Goal: Check status: Check status

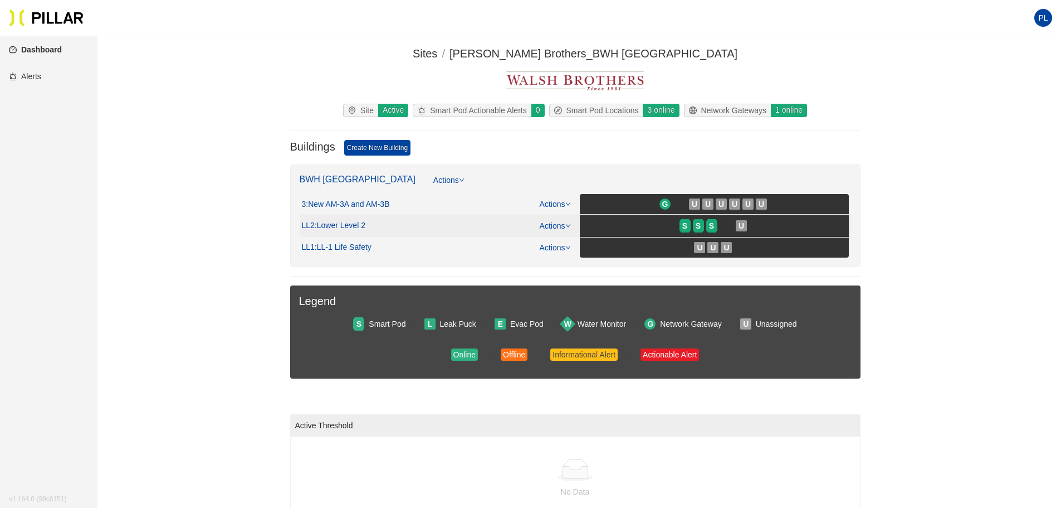
scroll to position [56, 0]
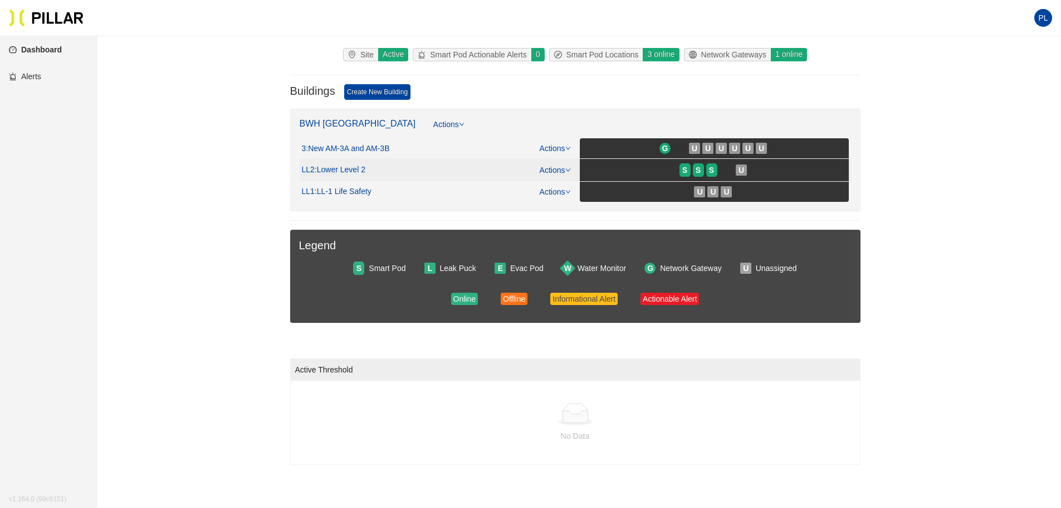
click at [530, 160] on div "LL2 : Lower Level 2 Actions S S S U" at bounding box center [575, 169] width 547 height 23
click at [723, 169] on div at bounding box center [727, 170] width 18 height 12
click at [710, 169] on span "S" at bounding box center [711, 170] width 5 height 12
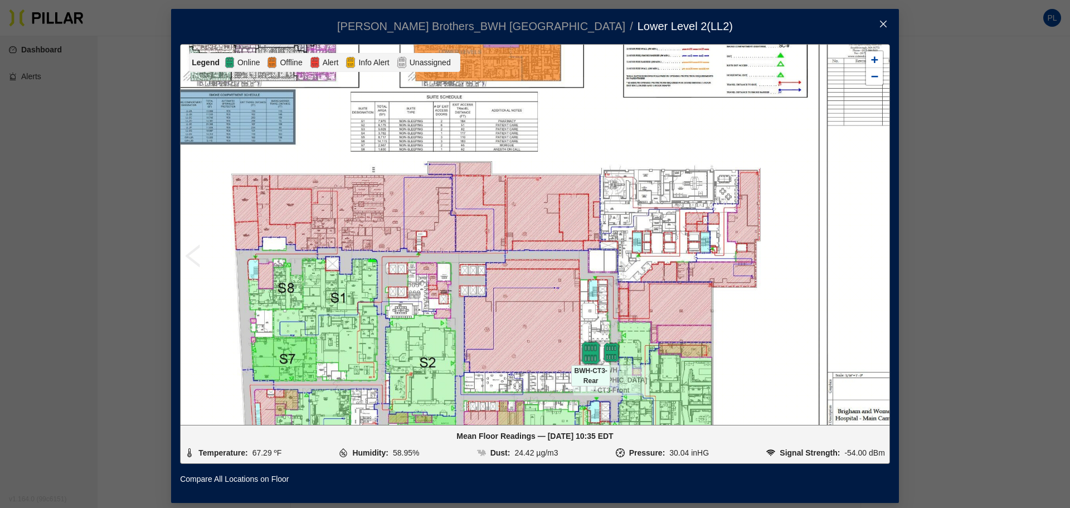
click at [587, 351] on img at bounding box center [591, 353] width 24 height 24
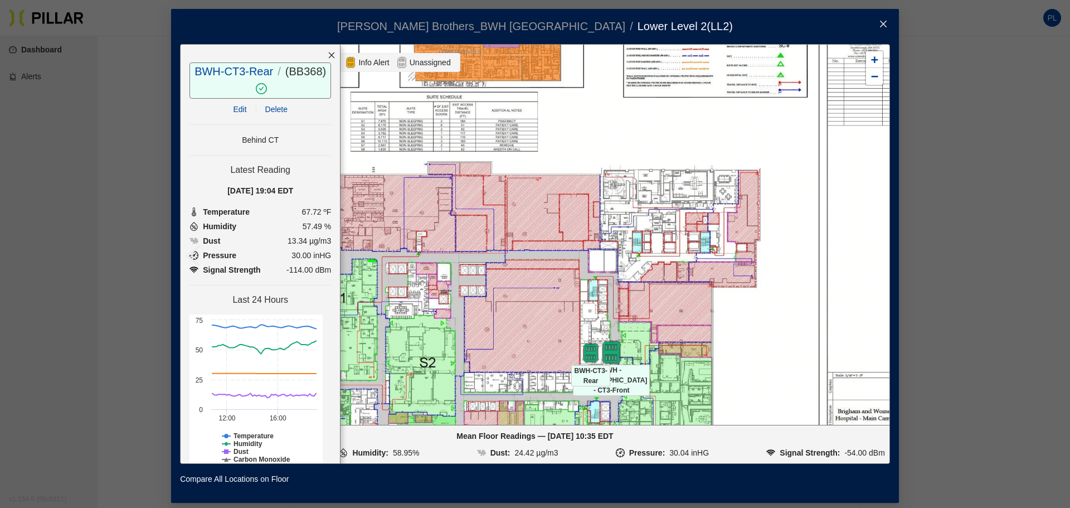
click at [607, 355] on img at bounding box center [611, 352] width 24 height 24
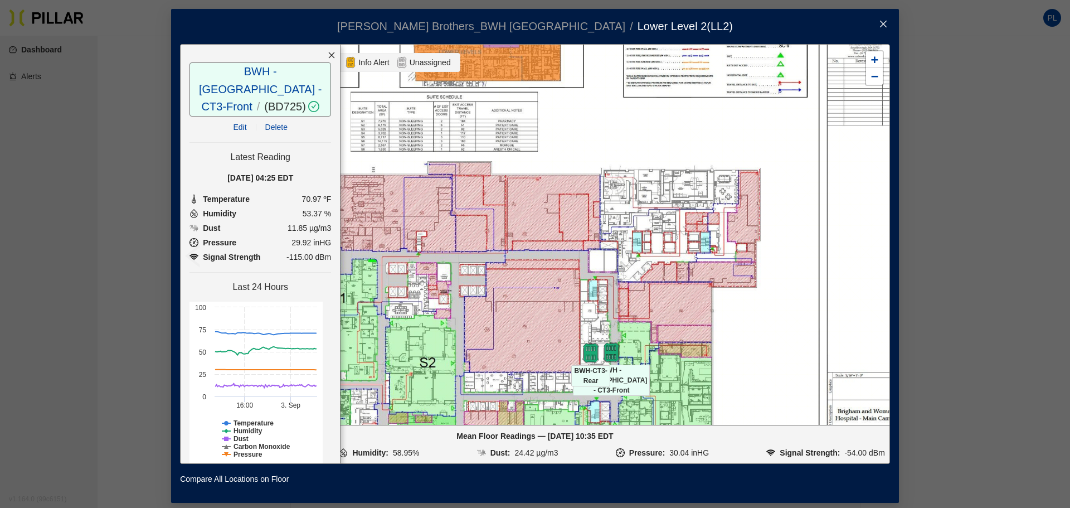
click at [592, 352] on div at bounding box center [611, 352] width 39 height 20
click at [592, 349] on div at bounding box center [611, 352] width 39 height 20
click at [606, 354] on img at bounding box center [611, 352] width 24 height 24
click at [584, 359] on img at bounding box center [591, 353] width 24 height 24
